Goal: Task Accomplishment & Management: Manage account settings

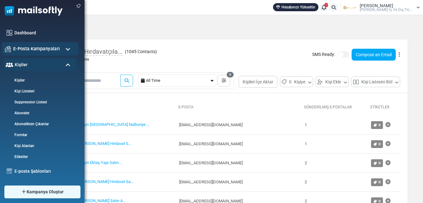
click at [33, 49] on span "E-Posta Kampanyaları" at bounding box center [36, 48] width 47 height 7
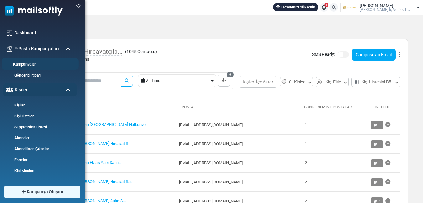
click at [33, 66] on link "Kampanyalar" at bounding box center [39, 65] width 75 height 6
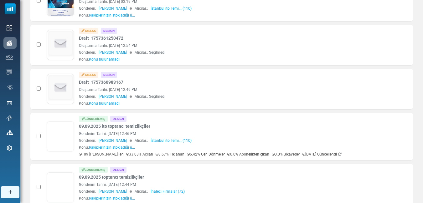
scroll to position [219, 0]
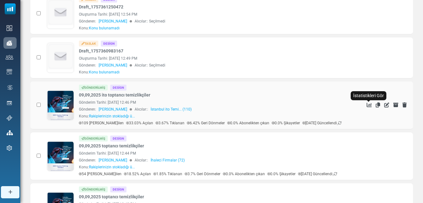
click at [368, 105] on icon "İstatistikleri Gör" at bounding box center [368, 105] width 5 height 5
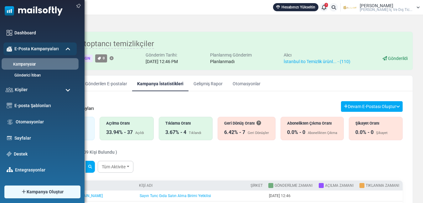
click at [21, 64] on link "Kampanyalar" at bounding box center [39, 65] width 75 height 6
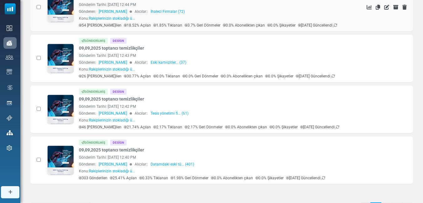
scroll to position [400, 0]
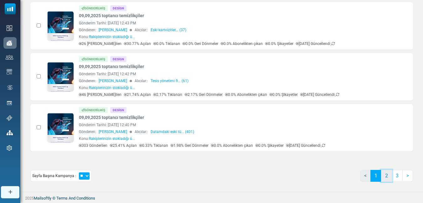
click at [387, 176] on link "2" at bounding box center [386, 176] width 11 height 12
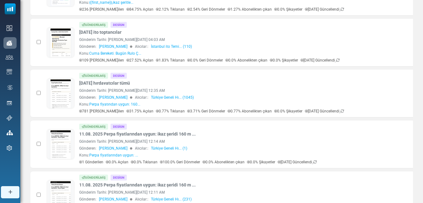
scroll to position [375, 0]
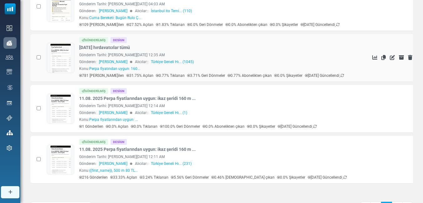
click at [372, 57] on icon at bounding box center [374, 57] width 5 height 5
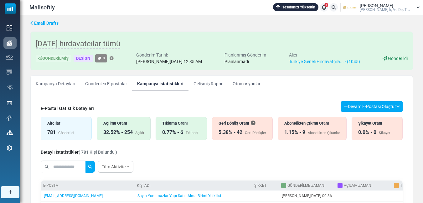
click at [417, 6] on icon at bounding box center [417, 8] width 3 height 4
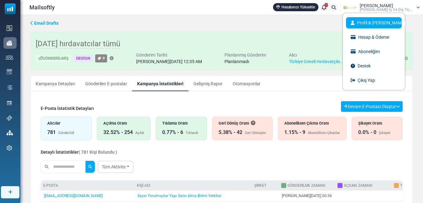
click at [392, 21] on link "Profil & [PERSON_NAME]" at bounding box center [374, 22] width 56 height 11
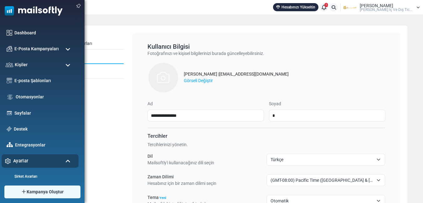
click at [38, 163] on div "Ayarlar" at bounding box center [40, 161] width 77 height 13
click at [70, 157] on div "Ayarlar" at bounding box center [40, 161] width 77 height 13
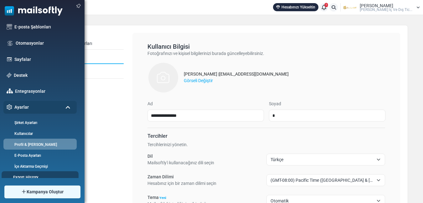
scroll to position [80, 0]
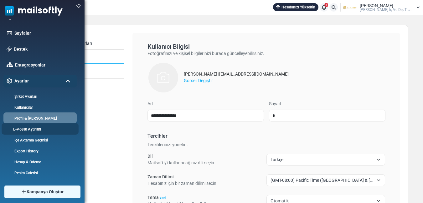
click at [45, 128] on link "E-Posta Ayarları" at bounding box center [39, 129] width 75 height 6
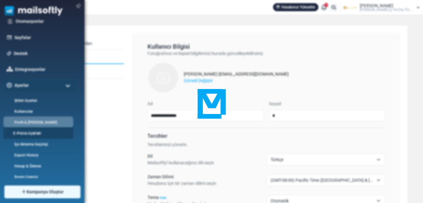
scroll to position [0, 0]
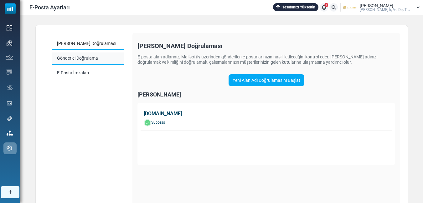
click at [88, 57] on link "Gönderici Doğrulama" at bounding box center [88, 59] width 72 height 12
